Goal: Transaction & Acquisition: Purchase product/service

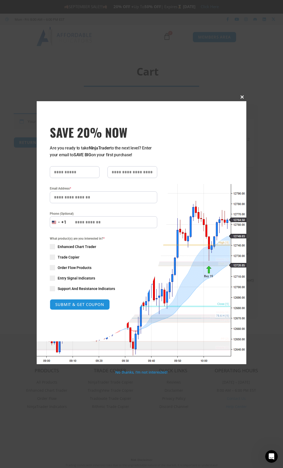
click at [242, 96] on span at bounding box center [242, 96] width 8 height 3
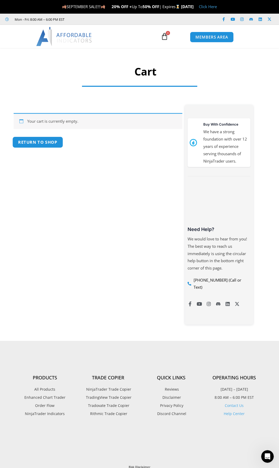
click at [35, 144] on link "Return to shop" at bounding box center [37, 142] width 51 height 11
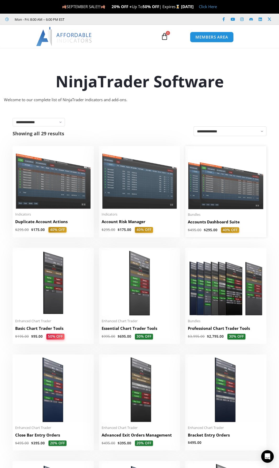
click at [211, 197] on img at bounding box center [226, 179] width 76 height 61
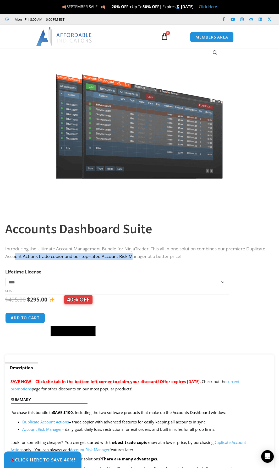
drag, startPoint x: 36, startPoint y: 258, endPoint x: 158, endPoint y: 254, distance: 121.2
click at [158, 254] on p "Introducing the Ultimate Account Management Bundle for NinjaTrader! This all-in…" at bounding box center [137, 252] width 264 height 15
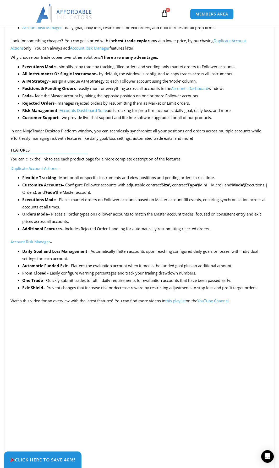
scroll to position [315, 0]
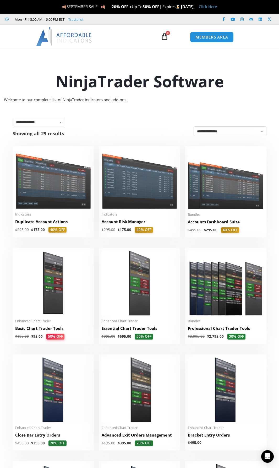
click at [66, 189] on img at bounding box center [53, 179] width 76 height 60
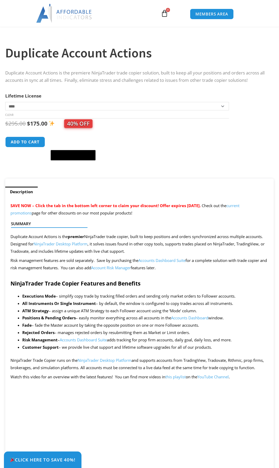
scroll to position [184, 0]
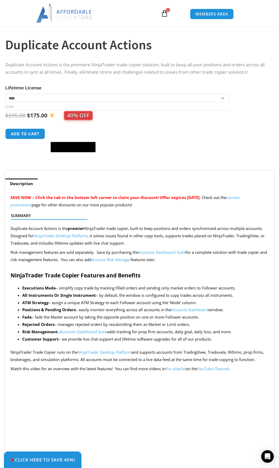
drag, startPoint x: 102, startPoint y: 229, endPoint x: 127, endPoint y: 229, distance: 25.2
click at [127, 229] on div at bounding box center [137, 224] width 253 height 12
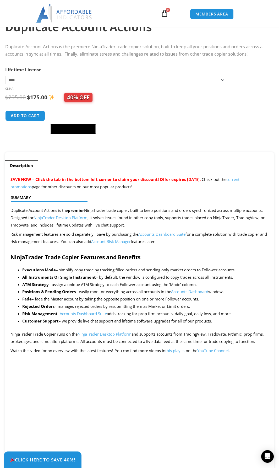
scroll to position [210, 0]
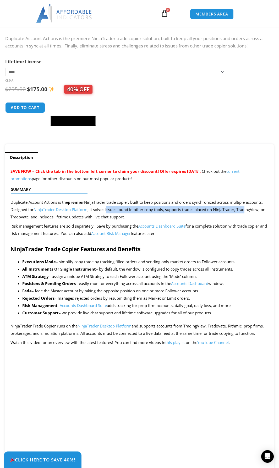
drag, startPoint x: 109, startPoint y: 212, endPoint x: 250, endPoint y: 212, distance: 140.3
click at [250, 212] on span "Duplicate Account Actions is the premier NinjaTrader trade copier, built to kee…" at bounding box center [137, 210] width 254 height 20
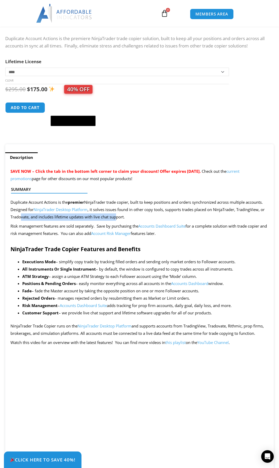
drag, startPoint x: 27, startPoint y: 219, endPoint x: 130, endPoint y: 219, distance: 102.8
click at [128, 219] on span "Duplicate Account Actions is the premier NinjaTrader trade copier, built to kee…" at bounding box center [137, 210] width 254 height 20
drag, startPoint x: 22, startPoint y: 227, endPoint x: 120, endPoint y: 227, distance: 98.6
click at [120, 227] on p "Risk management features are sold separately. Save by purchasing the Accounts D…" at bounding box center [139, 230] width 258 height 15
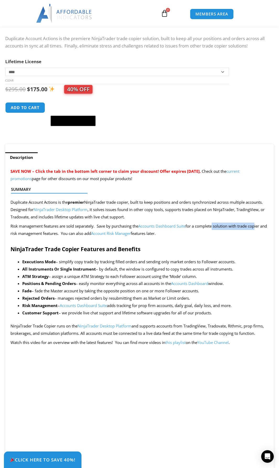
drag, startPoint x: 221, startPoint y: 228, endPoint x: 260, endPoint y: 230, distance: 38.3
click at [260, 230] on p "Risk management features are sold separately. Save by purchasing the Accounts D…" at bounding box center [139, 230] width 258 height 15
drag, startPoint x: 19, startPoint y: 236, endPoint x: 87, endPoint y: 239, distance: 67.7
click at [72, 237] on p "Risk management features are sold separately. Save by purchasing the Accounts D…" at bounding box center [139, 230] width 258 height 15
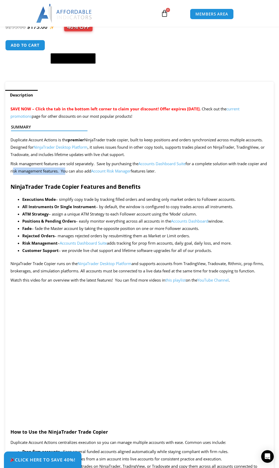
scroll to position [289, 0]
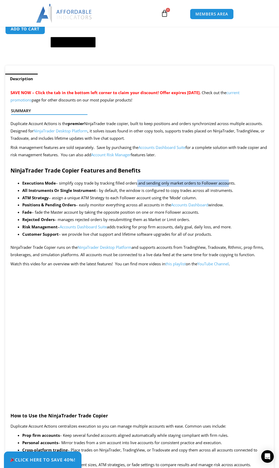
drag, startPoint x: 137, startPoint y: 185, endPoint x: 230, endPoint y: 184, distance: 92.9
click at [230, 184] on li "Executions Mode – simplify copy trade by tracking filled orders and sending onl…" at bounding box center [145, 183] width 247 height 7
drag, startPoint x: 113, startPoint y: 193, endPoint x: 214, endPoint y: 192, distance: 100.2
click at [214, 192] on li "All Instruments Or Single Instrument – by default, the window is configured to …" at bounding box center [145, 190] width 247 height 7
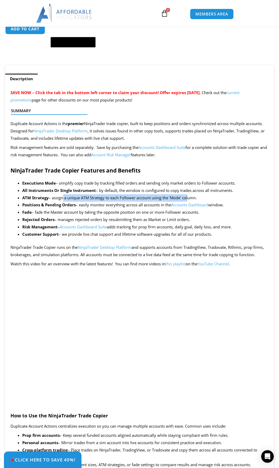
drag, startPoint x: 62, startPoint y: 200, endPoint x: 189, endPoint y: 200, distance: 127.0
click at [189, 200] on li "ATM Strategy – assign a unique ATM Strategy to each Follower account using the …" at bounding box center [145, 197] width 247 height 7
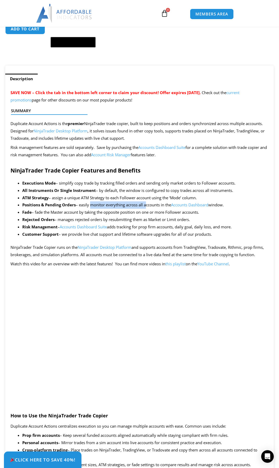
drag, startPoint x: 91, startPoint y: 206, endPoint x: 149, endPoint y: 207, distance: 58.0
click at [148, 207] on li "Positions & Pending Orders – easily monitor everything across all accounts in t…" at bounding box center [145, 204] width 247 height 7
click at [195, 207] on link "Accounts Dashboard" at bounding box center [189, 204] width 37 height 5
click at [159, 148] on link "Accounts Dashboard Suite" at bounding box center [162, 147] width 47 height 5
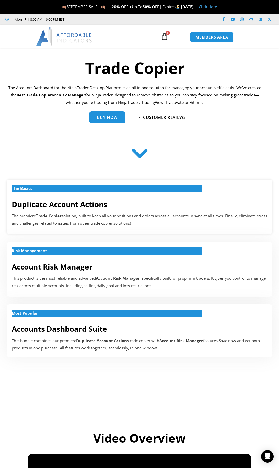
click at [51, 211] on div "The Basics Duplicate Account Actions The premiere Trade Copier solution, built …" at bounding box center [140, 207] width 266 height 55
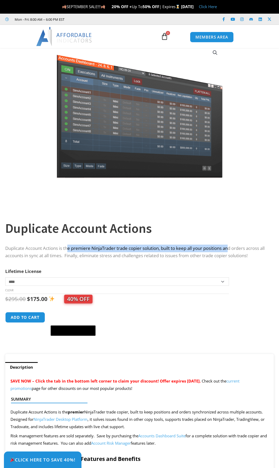
drag, startPoint x: 70, startPoint y: 248, endPoint x: 233, endPoint y: 250, distance: 163.2
click at [233, 250] on p "Duplicate Account Actions is the premiere NinjaTrader trade copier solution, bu…" at bounding box center [137, 252] width 264 height 15
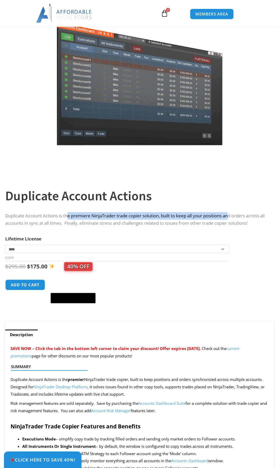
scroll to position [105, 0]
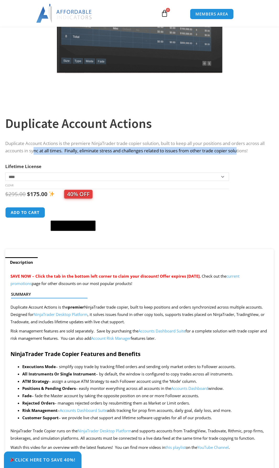
drag, startPoint x: 53, startPoint y: 151, endPoint x: 209, endPoint y: 167, distance: 156.0
click at [253, 153] on p "Duplicate Account Actions is the premiere NinjaTrader trade copier solution, bu…" at bounding box center [137, 147] width 264 height 15
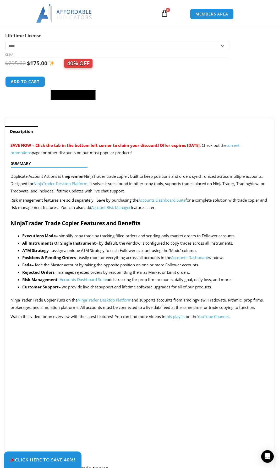
scroll to position [236, 0]
drag, startPoint x: 97, startPoint y: 156, endPoint x: 143, endPoint y: 156, distance: 45.9
click at [143, 156] on p "SAVE NOW – Click the tab in the bottom left corner to claim your discount! Offe…" at bounding box center [139, 149] width 258 height 15
drag, startPoint x: 35, startPoint y: 178, endPoint x: 54, endPoint y: 178, distance: 18.1
click at [54, 178] on div at bounding box center [137, 172] width 253 height 12
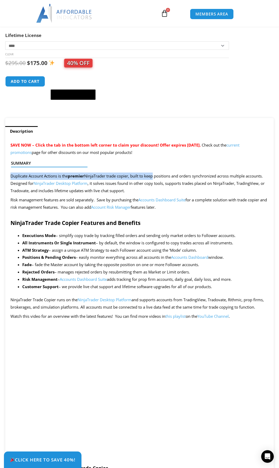
drag, startPoint x: 154, startPoint y: 180, endPoint x: 248, endPoint y: 177, distance: 94.5
drag, startPoint x: 22, startPoint y: 186, endPoint x: 26, endPoint y: 186, distance: 4.5
click at [26, 186] on span "Duplicate Account Actions is the premier NinjaTrader trade copier, built to kee…" at bounding box center [137, 183] width 254 height 20
drag, startPoint x: 103, startPoint y: 186, endPoint x: 154, endPoint y: 185, distance: 51.4
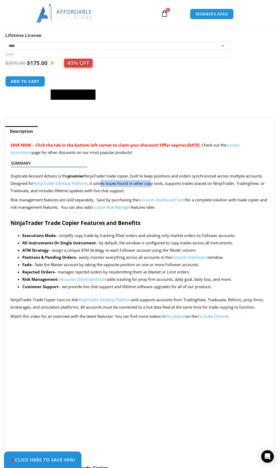
click at [154, 185] on span "Duplicate Account Actions is the premier NinjaTrader trade copier, built to kee…" at bounding box center [137, 183] width 254 height 20
drag, startPoint x: 182, startPoint y: 185, endPoint x: 242, endPoint y: 185, distance: 59.6
click at [242, 185] on span "Duplicate Account Actions is the premier NinjaTrader trade copier, built to kee…" at bounding box center [137, 183] width 254 height 20
drag, startPoint x: 24, startPoint y: 194, endPoint x: 123, endPoint y: 193, distance: 99.7
click at [123, 193] on span "Duplicate Account Actions is the premier NinjaTrader trade copier, built to kee…" at bounding box center [137, 183] width 254 height 20
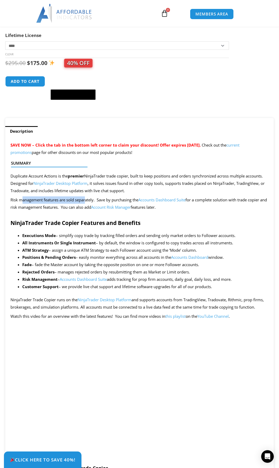
drag, startPoint x: 21, startPoint y: 202, endPoint x: 101, endPoint y: 202, distance: 80.3
click at [91, 202] on p "Risk management features are sold separately. Save by purchasing the Accounts D…" at bounding box center [139, 203] width 258 height 15
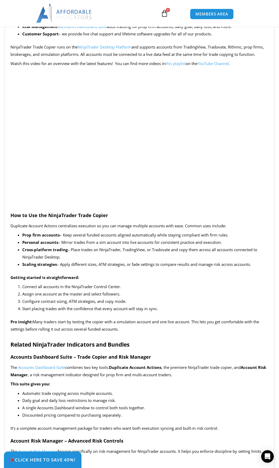
scroll to position [498, 0]
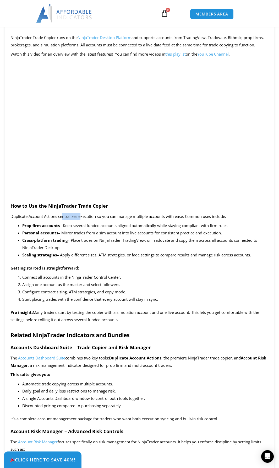
drag, startPoint x: 62, startPoint y: 225, endPoint x: 82, endPoint y: 225, distance: 19.4
click at [82, 219] on span "Duplicate Account Actions centralizes execution so you can manage multiple acco…" at bounding box center [118, 216] width 216 height 5
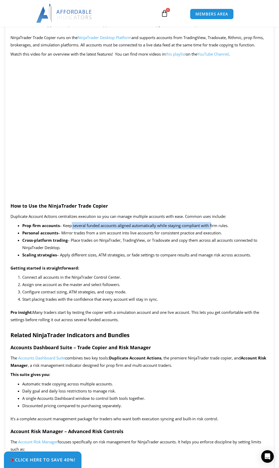
drag, startPoint x: 70, startPoint y: 236, endPoint x: 212, endPoint y: 235, distance: 142.2
click at [212, 228] on span "– Keep several funded accounts aligned automatically while staying compliant wi…" at bounding box center [144, 225] width 169 height 5
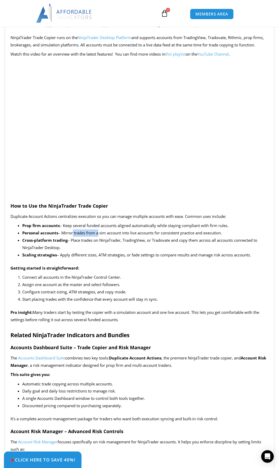
drag, startPoint x: 76, startPoint y: 241, endPoint x: 98, endPoint y: 241, distance: 21.8
click at [98, 236] on span "– Mirror trades from a sim account into live accounts for consistent practice a…" at bounding box center [140, 232] width 164 height 5
drag, startPoint x: 49, startPoint y: 289, endPoint x: 110, endPoint y: 288, distance: 60.6
click at [110, 281] on li "Connect all accounts in the NinjaTrader Control Center." at bounding box center [145, 277] width 247 height 7
drag, startPoint x: 54, startPoint y: 294, endPoint x: 98, endPoint y: 294, distance: 44.1
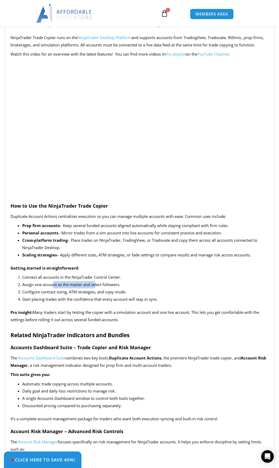
click at [98, 287] on span "Assign one account as the master and select followers." at bounding box center [71, 284] width 98 height 5
drag, startPoint x: 53, startPoint y: 321, endPoint x: 76, endPoint y: 321, distance: 22.6
click at [76, 321] on span "Many traders start by testing the copier with a simulation account and one live…" at bounding box center [134, 316] width 249 height 13
drag, startPoint x: 135, startPoint y: 321, endPoint x: 148, endPoint y: 321, distance: 13.1
click at [148, 321] on span "Many traders start by testing the copier with a simulation account and one live…" at bounding box center [134, 316] width 249 height 13
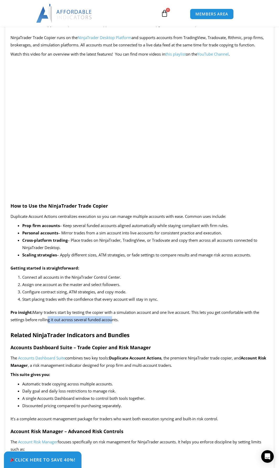
drag, startPoint x: 47, startPoint y: 328, endPoint x: 111, endPoint y: 329, distance: 64.0
click at [111, 322] on span "Many traders start by testing the copier with a simulation account and one live…" at bounding box center [134, 316] width 249 height 13
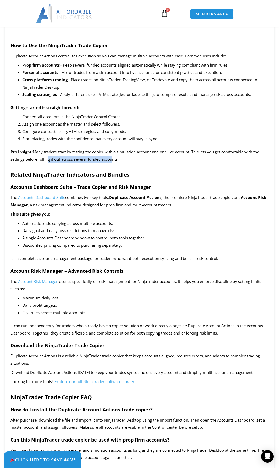
scroll to position [735, 0]
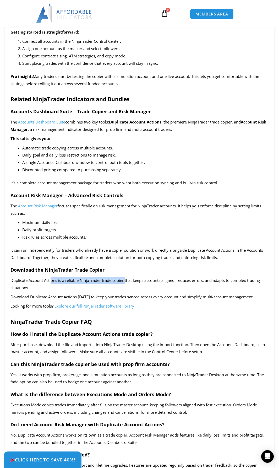
drag, startPoint x: 53, startPoint y: 289, endPoint x: 127, endPoint y: 290, distance: 74.5
click at [127, 290] on span "Duplicate Account Actions is a reliable NinjaTrader trade copier that keeps acc…" at bounding box center [135, 284] width 250 height 13
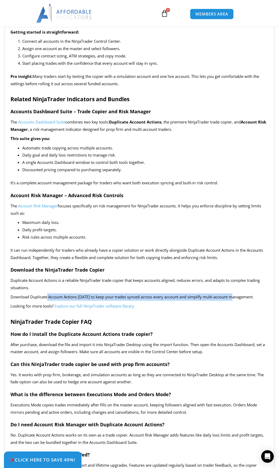
drag, startPoint x: 47, startPoint y: 306, endPoint x: 236, endPoint y: 306, distance: 189.1
click at [236, 300] on span "Download Duplicate Account Actions today to keep your trades synced across ever…" at bounding box center [131, 296] width 243 height 5
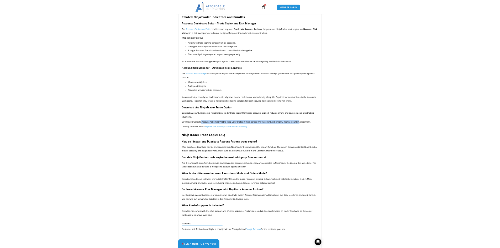
scroll to position [813, 0]
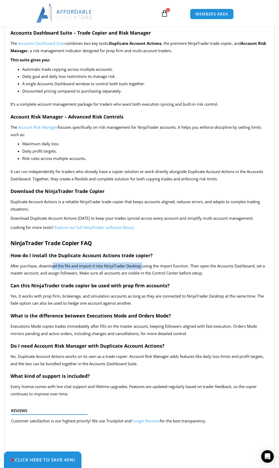
drag, startPoint x: 53, startPoint y: 275, endPoint x: 145, endPoint y: 275, distance: 92.3
click at [145, 275] on span "After purchase, download the file and import it into NinjaTrader Desktop using …" at bounding box center [137, 269] width 255 height 13
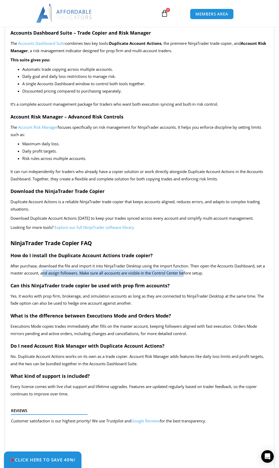
drag, startPoint x: 46, startPoint y: 281, endPoint x: 190, endPoint y: 282, distance: 144.3
click at [190, 276] on span "After purchase, download the file and import it into NinjaTrader Desktop using …" at bounding box center [137, 269] width 255 height 13
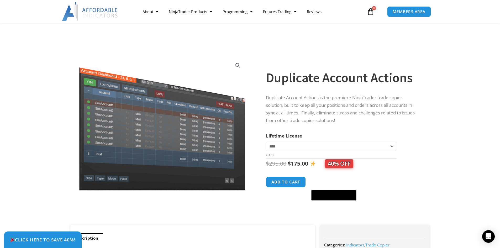
scroll to position [0, 0]
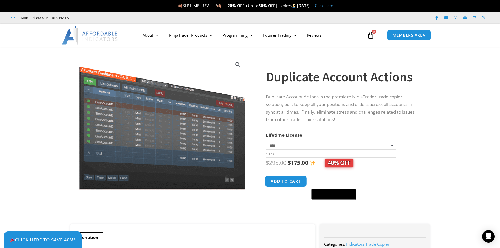
click at [278, 180] on button "Add to cart" at bounding box center [286, 181] width 42 height 11
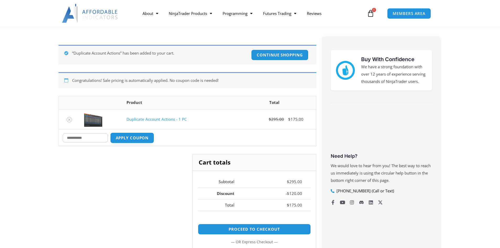
click at [91, 136] on input "Coupon:" at bounding box center [85, 137] width 45 height 9
type input "********"
click at [123, 139] on button "Apply coupon" at bounding box center [132, 137] width 46 height 11
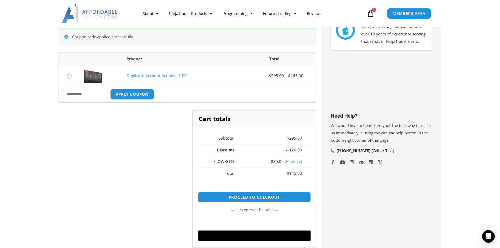
scroll to position [121, 0]
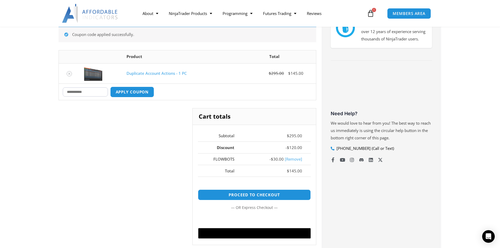
click at [88, 95] on input "Coupon:" at bounding box center [85, 91] width 45 height 9
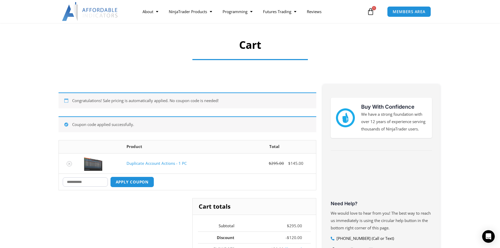
scroll to position [26, 0]
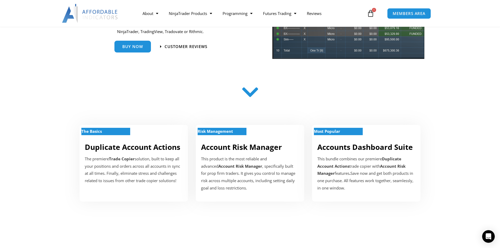
scroll to position [105, 0]
click at [341, 164] on b "Duplicate Account Actions" at bounding box center [359, 162] width 84 height 13
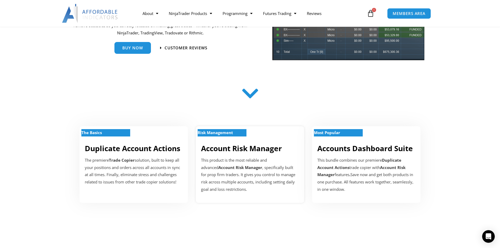
scroll to position [79, 0]
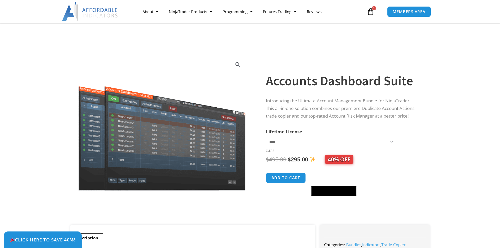
scroll to position [52, 0]
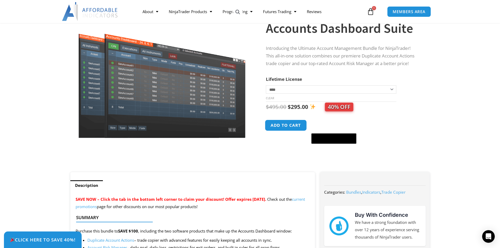
click at [291, 128] on button "Add to cart" at bounding box center [286, 125] width 42 height 11
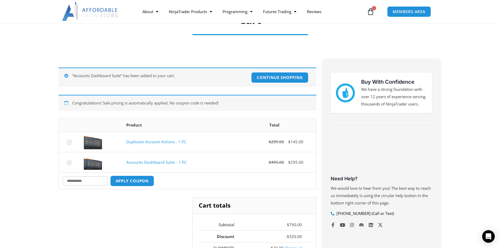
click at [77, 180] on input "Coupon:" at bounding box center [85, 180] width 45 height 9
type input "********"
click at [123, 182] on button "Apply coupon" at bounding box center [132, 180] width 46 height 11
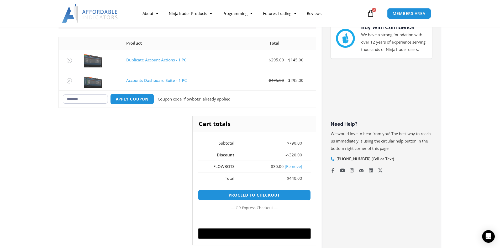
scroll to position [98, 0]
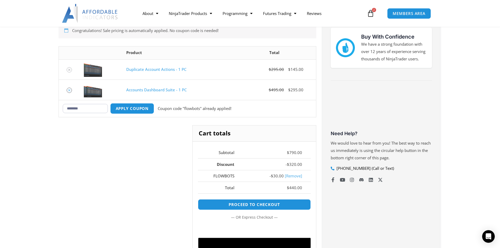
click at [69, 91] on icon "Remove Accounts Dashboard Suite - 1 PC from cart" at bounding box center [69, 90] width 2 height 2
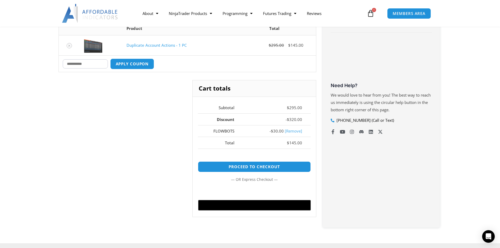
scroll to position [146, 0]
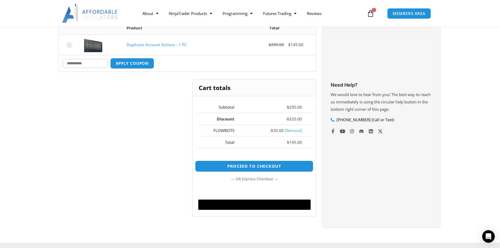
click at [244, 167] on link "Proceed to checkout" at bounding box center [254, 166] width 118 height 11
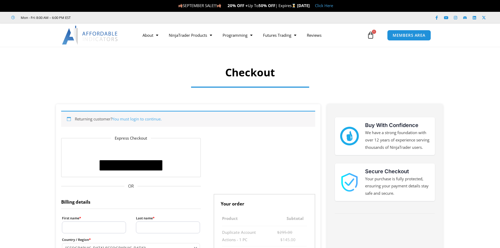
select select "**"
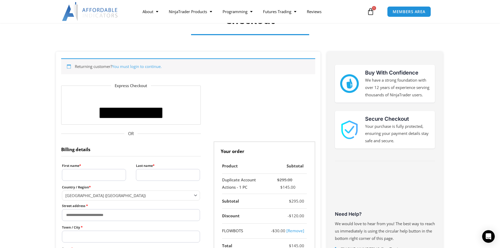
click at [86, 173] on input "First name *" at bounding box center [94, 175] width 64 height 12
type input "******"
type input "*********"
select select "**"
type input "**********"
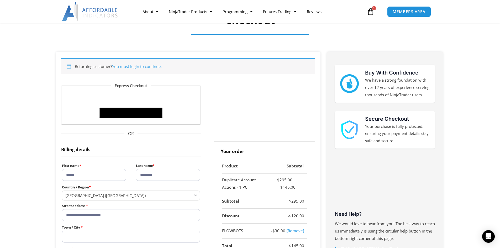
type input "**********"
type input "******"
type input "**********"
select select "Checkout"
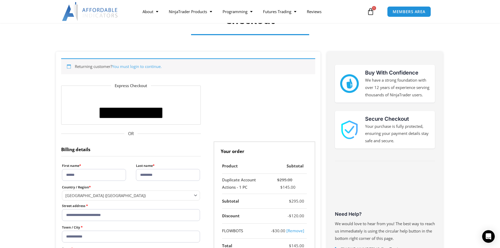
select select "**"
select select "******"
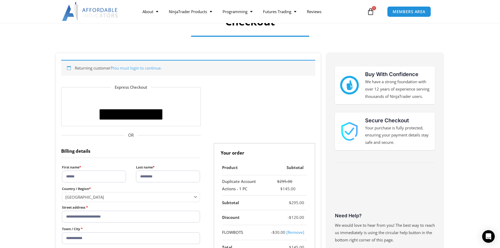
scroll to position [0, 0]
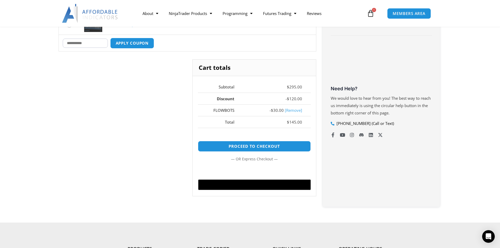
click at [91, 44] on input "Coupon:" at bounding box center [85, 43] width 45 height 9
type input "*"
type input "****"
click at [131, 44] on button "Apply coupon" at bounding box center [132, 43] width 46 height 11
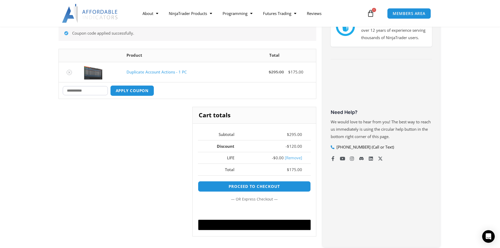
scroll to position [121, 0]
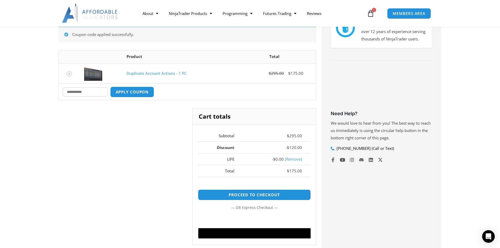
click at [293, 159] on link "[Remove]" at bounding box center [293, 158] width 17 height 5
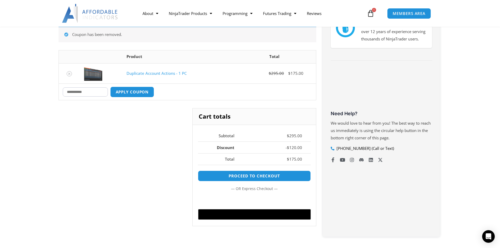
click at [86, 93] on input "Coupon:" at bounding box center [85, 91] width 45 height 9
type input "********"
click at [137, 93] on button "Apply coupon" at bounding box center [132, 91] width 46 height 11
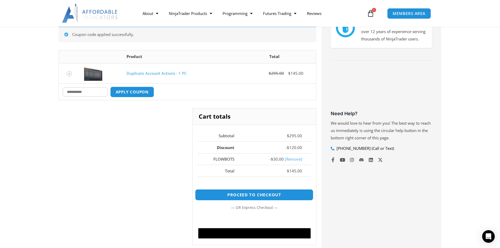
click at [264, 195] on link "Proceed to checkout" at bounding box center [254, 194] width 118 height 11
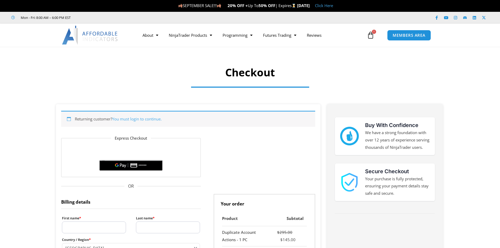
select select "******"
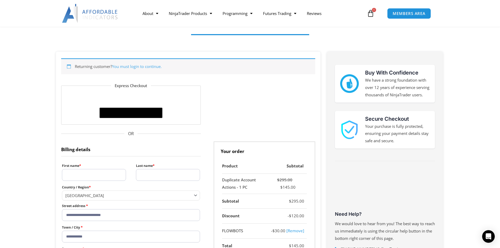
scroll to position [105, 0]
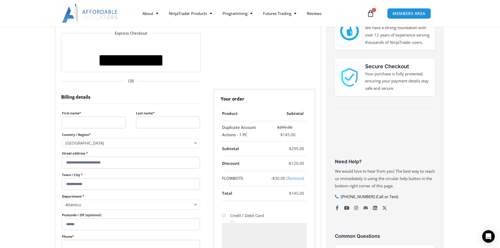
click at [86, 121] on input "First name *" at bounding box center [94, 122] width 64 height 12
type input "******"
type input "*********"
type input "**********"
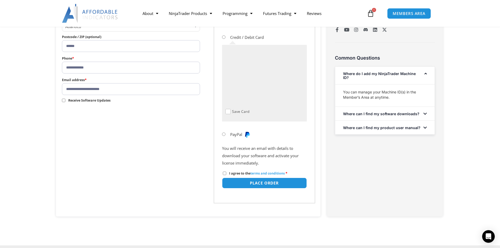
scroll to position [289, 0]
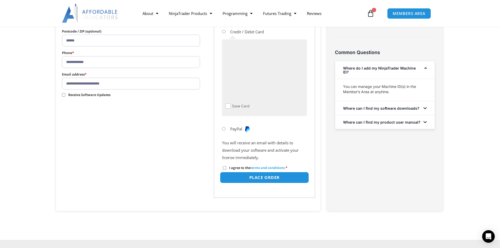
click at [244, 180] on button "Place order" at bounding box center [264, 177] width 89 height 11
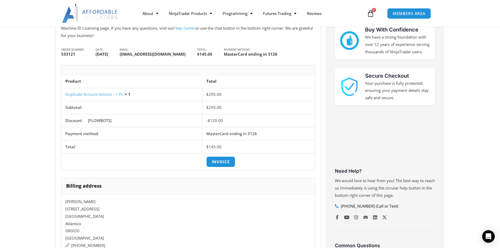
scroll to position [105, 0]
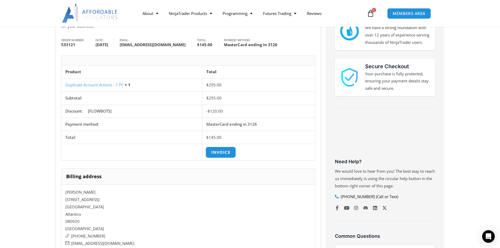
click at [219, 153] on link "Invoice" at bounding box center [220, 152] width 30 height 11
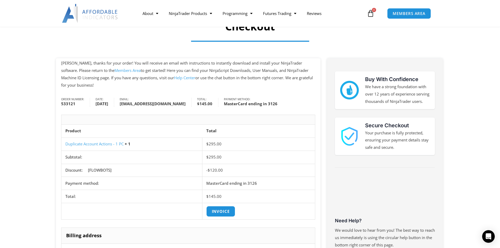
scroll to position [0, 0]
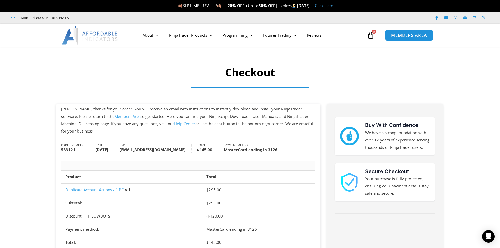
click at [419, 36] on span "MEMBERS AREA" at bounding box center [409, 35] width 36 height 4
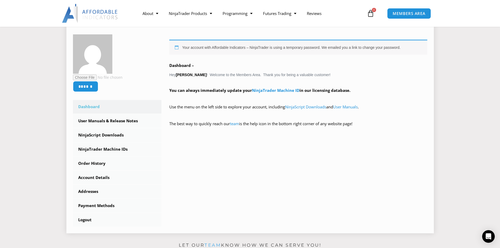
scroll to position [79, 0]
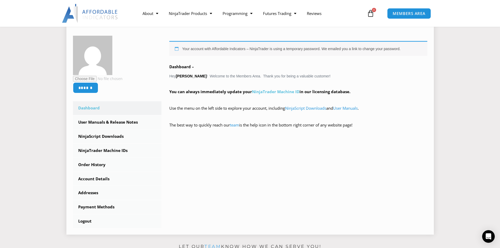
click at [270, 92] on link "NinjaTrader Machine ID" at bounding box center [275, 91] width 47 height 5
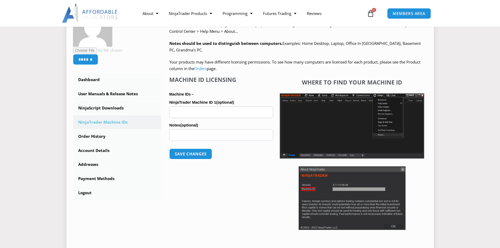
scroll to position [105, 0]
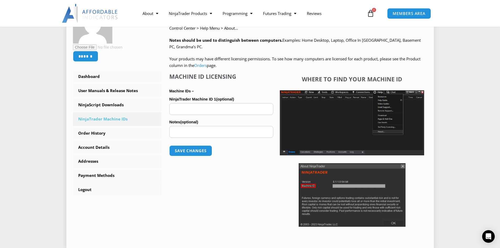
click at [194, 112] on input "NinjaTrader Machine ID 1 (optional)" at bounding box center [221, 109] width 104 height 12
paste input "**********"
type input "**********"
click at [189, 134] on input "Notes (optional)" at bounding box center [221, 132] width 104 height 12
type input "****"
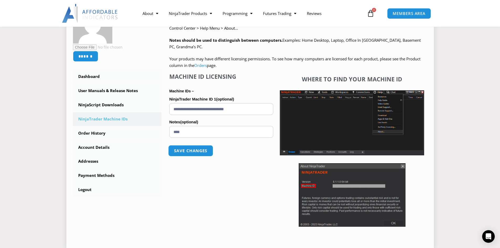
click at [194, 151] on button "Save changes" at bounding box center [190, 150] width 45 height 11
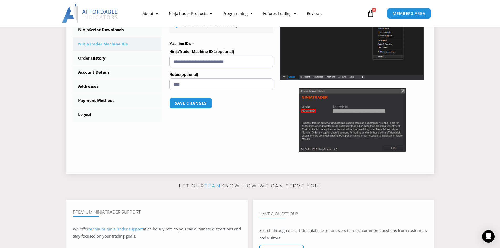
scroll to position [157, 0]
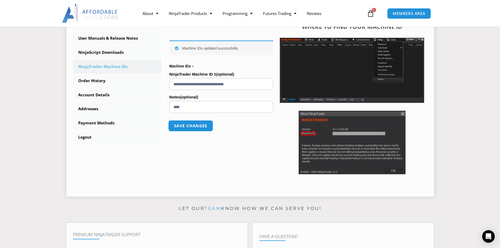
click at [203, 128] on button "Save changes" at bounding box center [190, 125] width 45 height 11
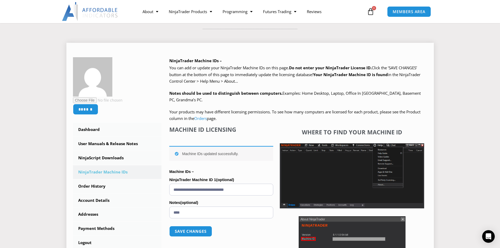
scroll to position [52, 0]
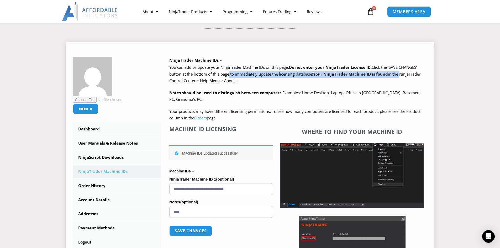
drag, startPoint x: 226, startPoint y: 74, endPoint x: 402, endPoint y: 73, distance: 175.5
click at [402, 73] on span "Click the ‘SAVE CHANGES’ button at the bottom of this page to immediately updat…" at bounding box center [294, 74] width 251 height 19
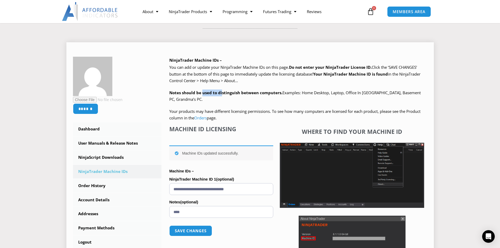
drag, startPoint x: 202, startPoint y: 94, endPoint x: 221, endPoint y: 92, distance: 18.7
click at [221, 92] on strong "Notes should be used to distinguish between computers." at bounding box center [225, 92] width 113 height 5
click at [98, 131] on link "Dashboard" at bounding box center [117, 129] width 89 height 14
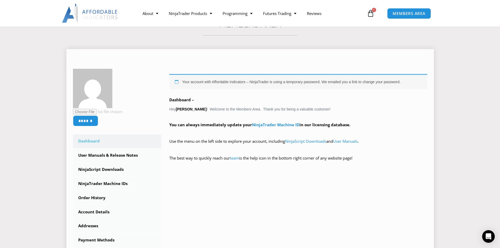
scroll to position [105, 0]
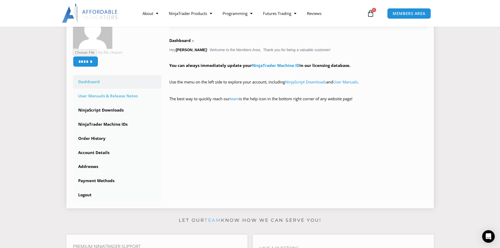
click at [102, 98] on link "User Manuals & Release Notes" at bounding box center [117, 96] width 89 height 14
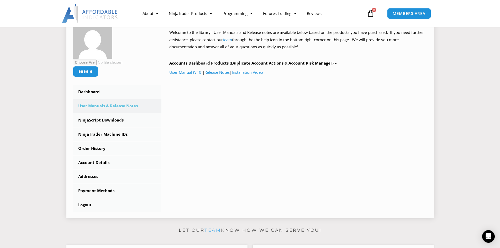
scroll to position [105, 0]
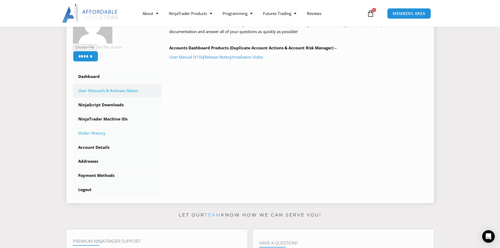
click at [93, 134] on link "Order History" at bounding box center [117, 133] width 89 height 14
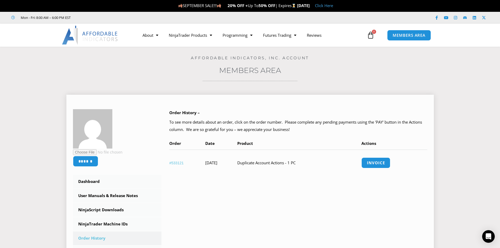
click at [177, 163] on link "#533121" at bounding box center [176, 163] width 14 height 4
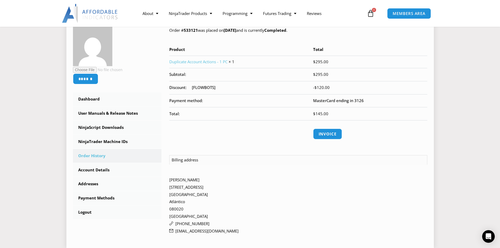
scroll to position [52, 0]
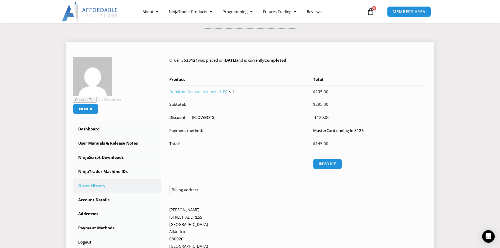
click at [186, 92] on link "Duplicate Account Actions - 1 PC" at bounding box center [198, 91] width 58 height 5
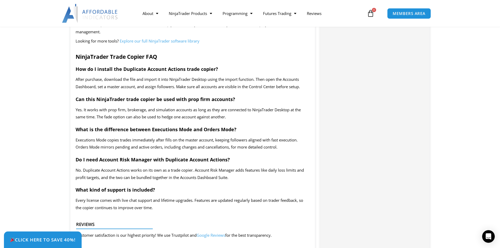
scroll to position [892, 0]
drag, startPoint x: 129, startPoint y: 89, endPoint x: 238, endPoint y: 88, distance: 109.7
click at [238, 88] on span "After purchase, download the file and import it into NinjaTrader Desktop using …" at bounding box center [188, 83] width 224 height 13
drag, startPoint x: 83, startPoint y: 96, endPoint x: 226, endPoint y: 93, distance: 142.7
click at [226, 89] on span "After purchase, download the file and import it into NinjaTrader Desktop using …" at bounding box center [188, 83] width 224 height 13
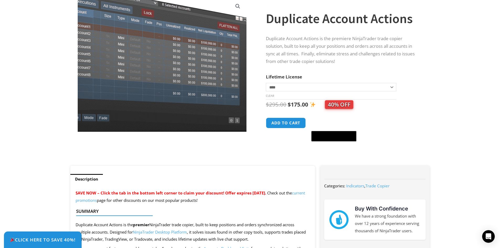
scroll to position [0, 0]
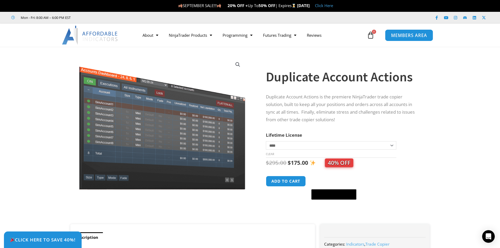
click at [392, 38] on link "MEMBERS AREA" at bounding box center [409, 35] width 48 height 12
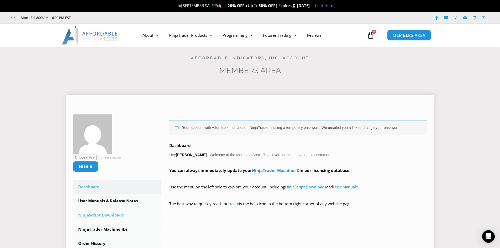
click at [93, 217] on link "NinjaScript Downloads" at bounding box center [117, 215] width 89 height 14
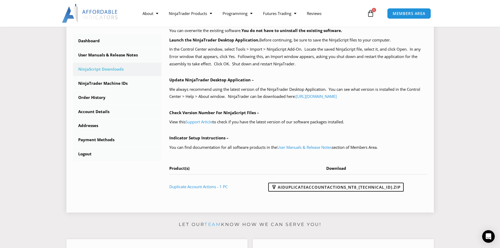
scroll to position [131, 0]
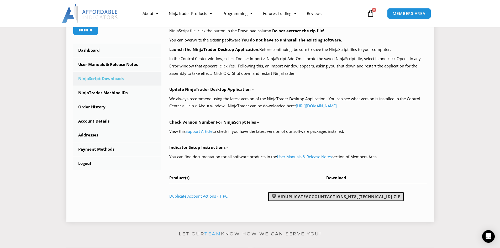
click at [303, 196] on link "AIDuplicateAccountActions_NT8_[TECHNICAL_ID].zip" at bounding box center [335, 196] width 135 height 9
